Goal: Transaction & Acquisition: Book appointment/travel/reservation

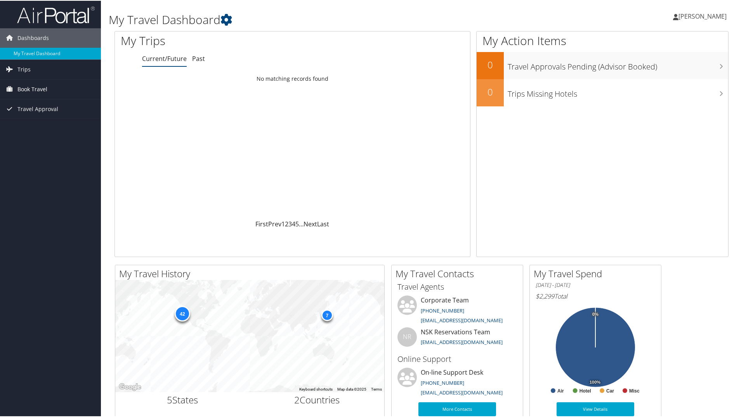
click at [40, 86] on span "Book Travel" at bounding box center [32, 88] width 30 height 19
click at [42, 123] on link "Book/Manage Online Trips" at bounding box center [50, 127] width 101 height 12
